Goal: Navigation & Orientation: Find specific page/section

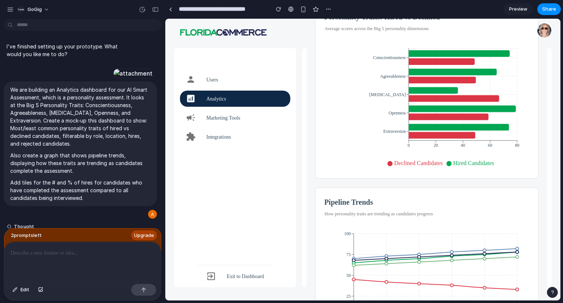
scroll to position [331, 0]
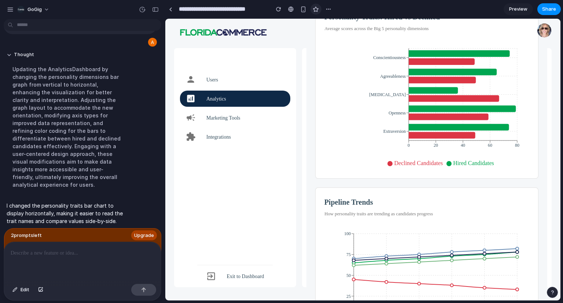
click at [317, 12] on div "button" at bounding box center [316, 9] width 6 height 6
